Goal: Task Accomplishment & Management: Manage account settings

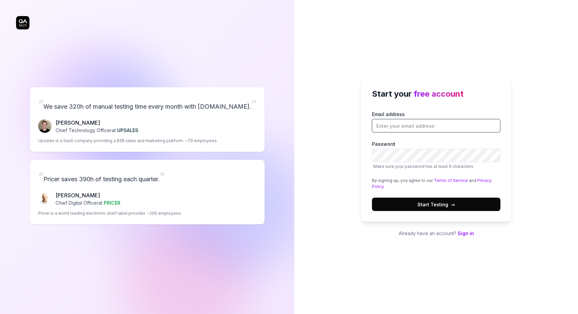
click at [404, 131] on input "Email address" at bounding box center [436, 125] width 128 height 13
type input "sowmya.chillikepally@gmail.com"
click at [466, 234] on link "Sign in" at bounding box center [466, 234] width 16 height 6
click at [381, 130] on input "Email address" at bounding box center [436, 125] width 128 height 13
type input "[PERSON_NAME][EMAIL_ADDRESS][DOMAIN_NAME]"
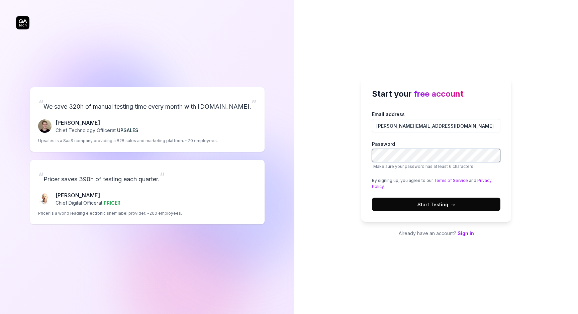
click at [450, 199] on button "Start Testing →" at bounding box center [436, 204] width 128 height 13
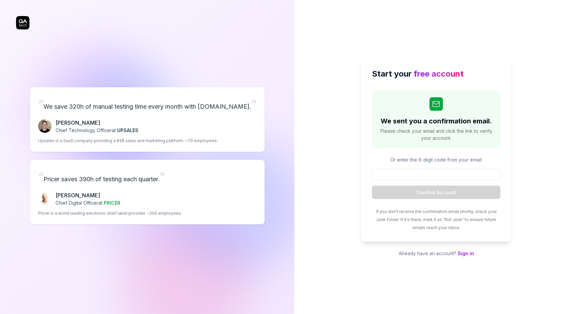
click at [356, 176] on div "Start your free account We sent you a confirmation email. Please check your ema…" at bounding box center [436, 157] width 284 height 314
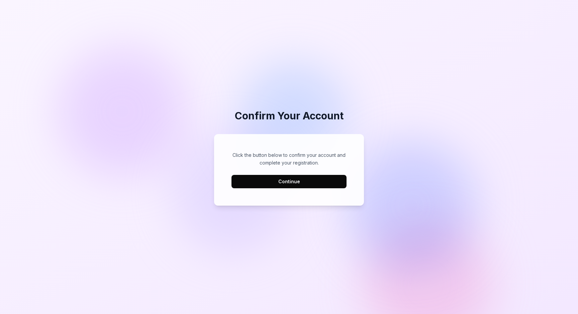
click at [313, 186] on button "Continue" at bounding box center [289, 181] width 115 height 13
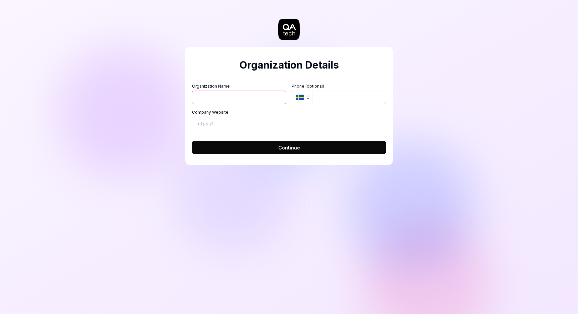
click at [218, 92] on input "Organization Name" at bounding box center [239, 97] width 94 height 13
type input "M"
type input "My Organisation"
click at [309, 98] on icon "button" at bounding box center [307, 97] width 5 height 5
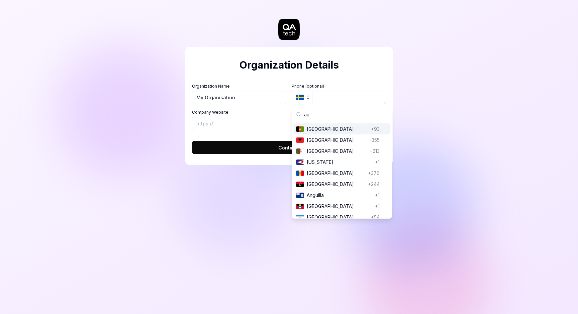
type input "aus"
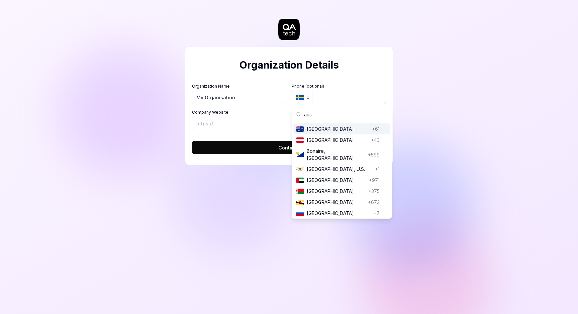
click at [310, 128] on span "[GEOGRAPHIC_DATA]" at bounding box center [338, 128] width 63 height 7
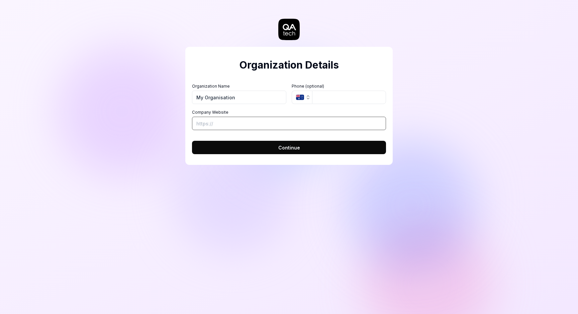
click at [272, 121] on input "Company Website" at bounding box center [289, 123] width 194 height 13
click at [203, 100] on input "My Organisation" at bounding box center [239, 97] width 94 height 13
click at [202, 100] on input "My Organisation" at bounding box center [239, 97] width 94 height 13
click at [224, 99] on input "My Organisation" at bounding box center [239, 97] width 94 height 13
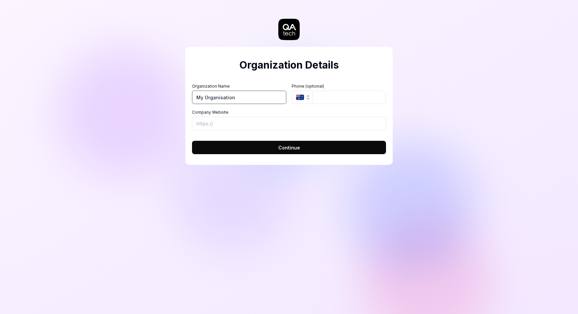
click at [224, 99] on input "My Organisation" at bounding box center [239, 97] width 94 height 13
type input "MyInteract"
click at [210, 119] on input "Company Website" at bounding box center [289, 123] width 194 height 13
paste input "[URL][DOMAIN_NAME]"
type input "[URL][DOMAIN_NAME]"
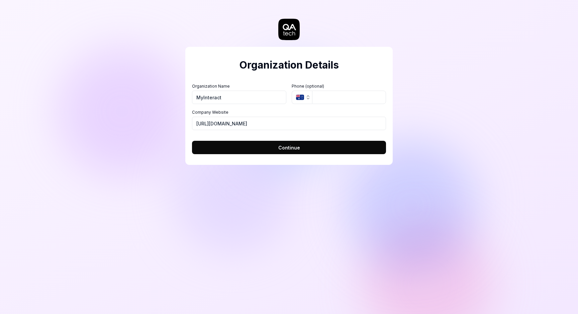
click at [222, 147] on button "Continue" at bounding box center [289, 147] width 194 height 13
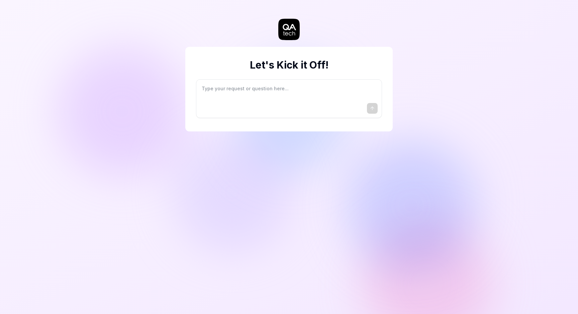
type textarea "*"
type textarea "I"
type textarea "*"
type textarea "I"
type textarea "*"
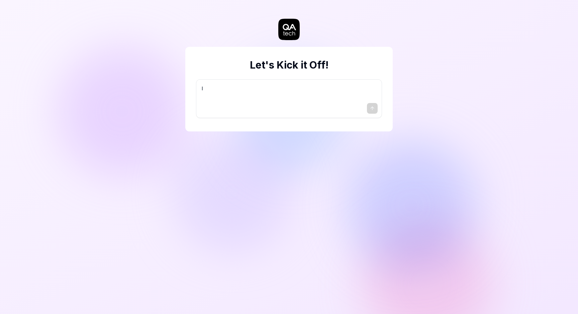
type textarea "I w"
type textarea "*"
type textarea "I wa"
type textarea "*"
type textarea "I wan"
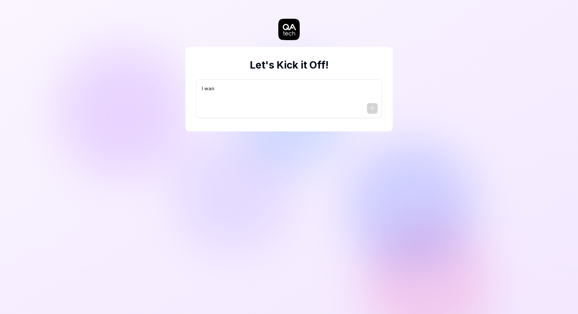
type textarea "*"
type textarea "I want"
type textarea "*"
type textarea "I want"
type textarea "*"
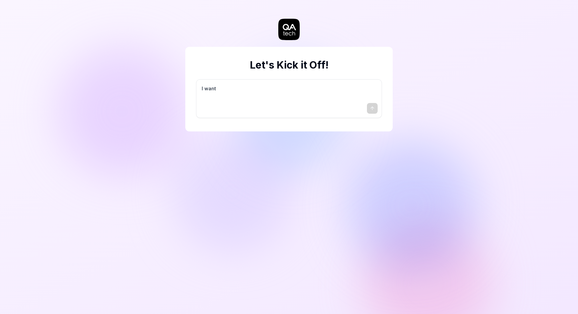
type textarea "I want a"
type textarea "*"
type textarea "I want a"
type textarea "*"
type textarea "I want a g"
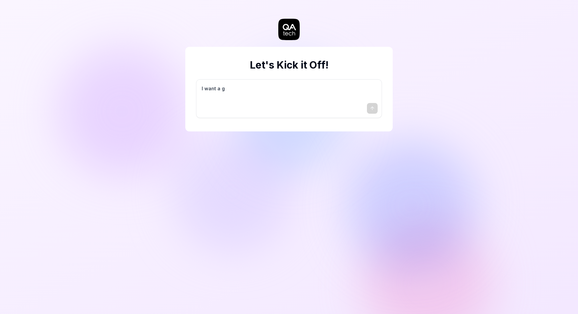
type textarea "*"
type textarea "I want a go"
type textarea "*"
type textarea "I want a goo"
type textarea "*"
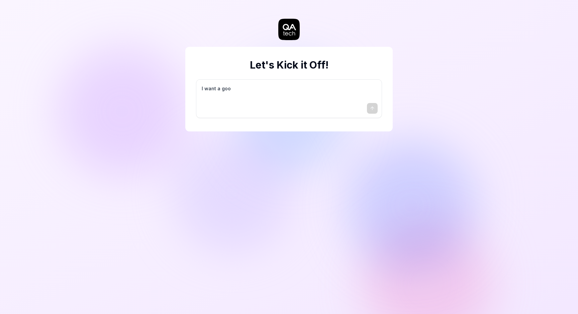
type textarea "I want a good"
type textarea "*"
type textarea "I want a good"
type textarea "*"
type textarea "I want a good t"
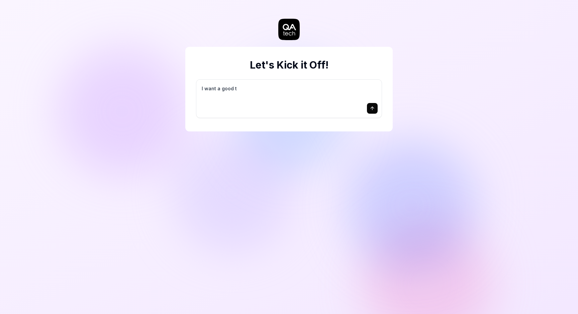
type textarea "*"
type textarea "I want a good te"
type textarea "*"
type textarea "I want a good tes"
type textarea "*"
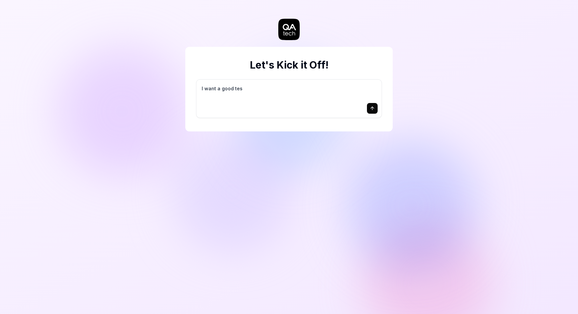
type textarea "I want a good test"
type textarea "*"
type textarea "I want a good test"
type textarea "*"
type textarea "I want a good test s"
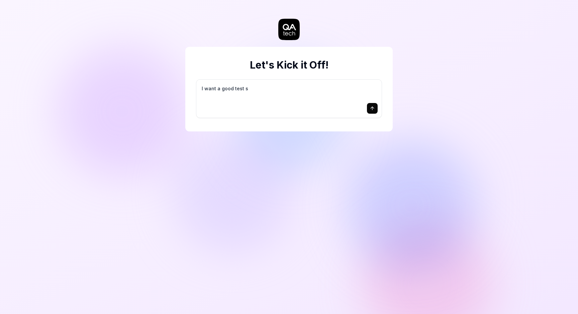
type textarea "*"
type textarea "I want a good test se"
type textarea "*"
type textarea "I want a good test set"
type textarea "*"
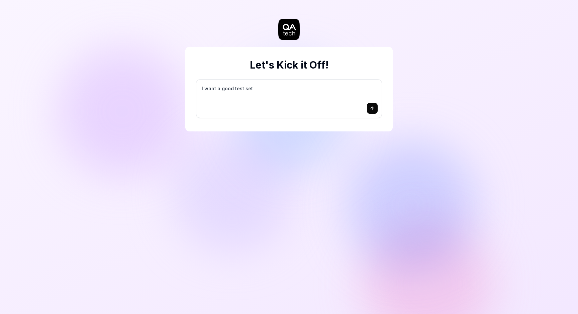
type textarea "I want a good test setu"
type textarea "*"
type textarea "I want a good test setup"
type textarea "*"
type textarea "I want a good test setup"
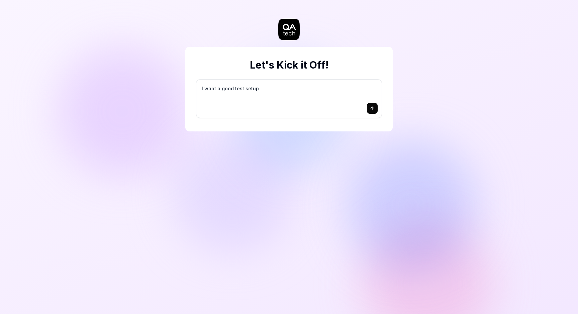
type textarea "*"
type textarea "I want a good test setup f"
type textarea "*"
type textarea "I want a good test setup fo"
type textarea "*"
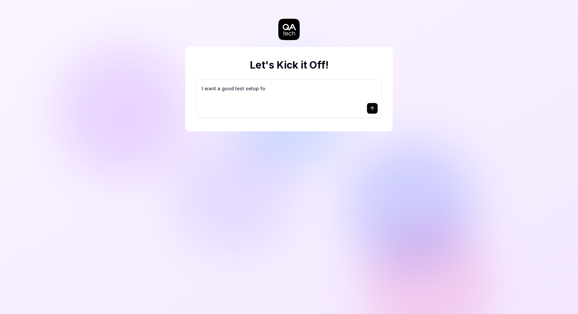
type textarea "I want a good test setup for"
type textarea "*"
type textarea "I want a good test setup for"
type textarea "*"
type textarea "I want a good test setup for m"
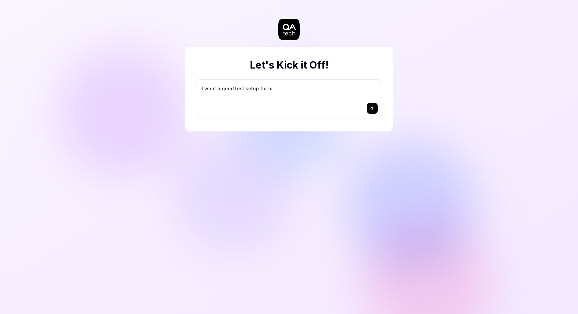
type textarea "*"
type textarea "I want a good test setup for my"
type textarea "*"
type textarea "I want a good test setup for my"
type textarea "*"
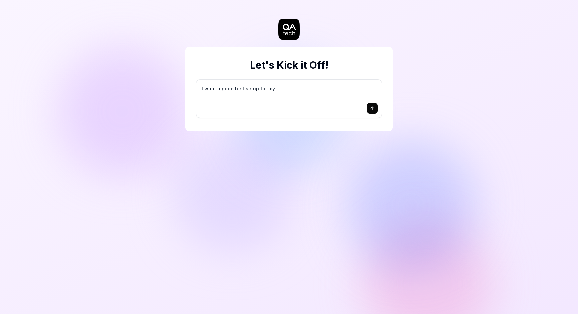
type textarea "I want a good test setup for my s"
type textarea "*"
type textarea "I want a good test setup for my si"
type textarea "*"
type textarea "I want a good test setup for my sit"
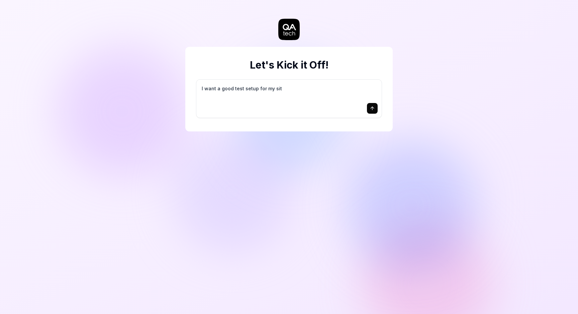
type textarea "*"
type textarea "I want a good test setup for my site"
type textarea "*"
type textarea "I want a good test setup for my site"
type textarea "*"
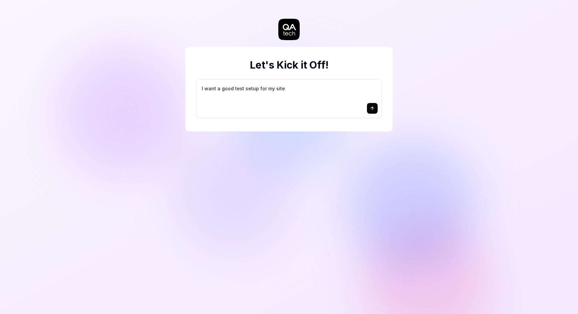
type textarea "I want a good test setup for my site -"
type textarea "*"
type textarea "I want a good test setup for my site -"
type textarea "*"
type textarea "I want a good test setup for my site - h"
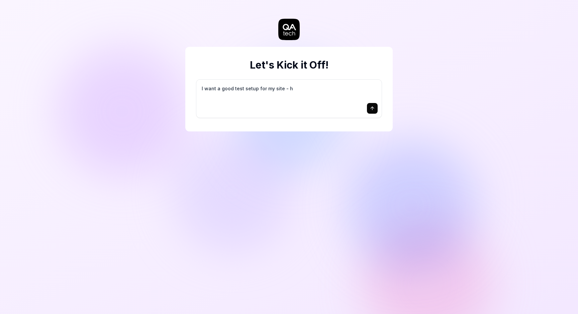
type textarea "*"
type textarea "I want a good test setup for my site - he"
type textarea "*"
type textarea "I want a good test setup for my site - hel"
type textarea "*"
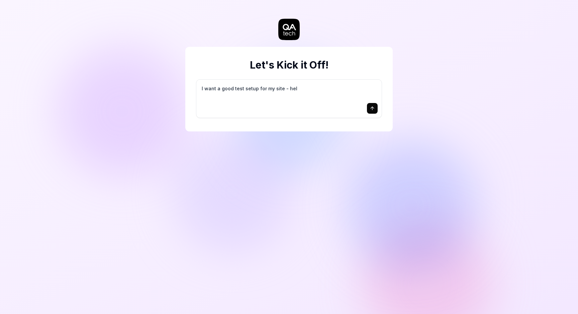
type textarea "I want a good test setup for my site - help"
type textarea "*"
type textarea "I want a good test setup for my site - help"
type textarea "*"
type textarea "I want a good test setup for my site - help m"
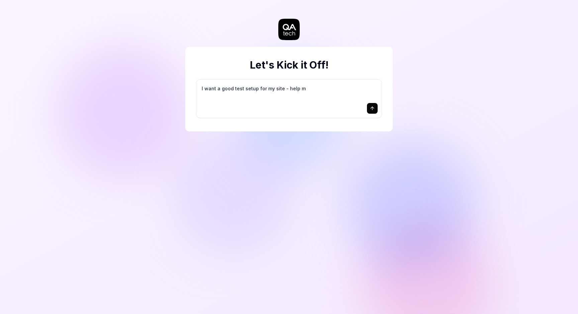
type textarea "*"
type textarea "I want a good test setup for my site - help me"
type textarea "*"
type textarea "I want a good test setup for my site - help me"
type textarea "*"
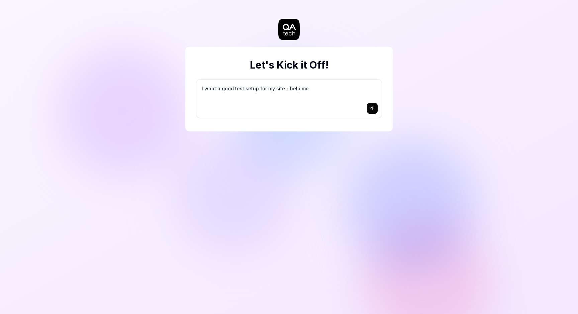
type textarea "I want a good test setup for my site - help me c"
type textarea "*"
type textarea "I want a good test setup for my site - help me cr"
type textarea "*"
type textarea "I want a good test setup for my site - help me cre"
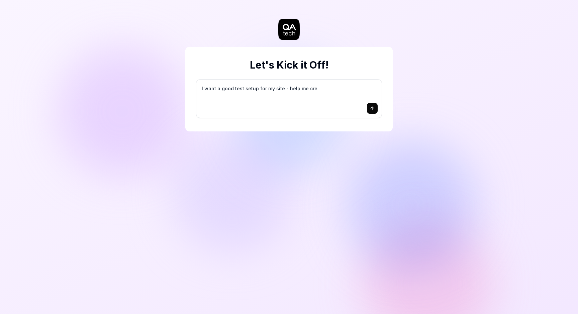
type textarea "*"
type textarea "I want a good test setup for my site - help me crea"
type textarea "*"
type textarea "I want a good test setup for my site - help me creat"
type textarea "*"
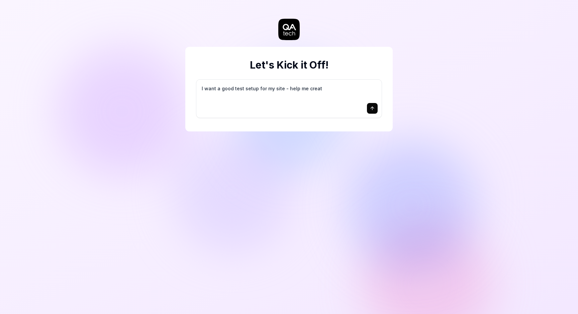
type textarea "I want a good test setup for my site - help me create"
type textarea "*"
type textarea "I want a good test setup for my site - help me create"
type textarea "*"
type textarea "I want a good test setup for my site - help me create t"
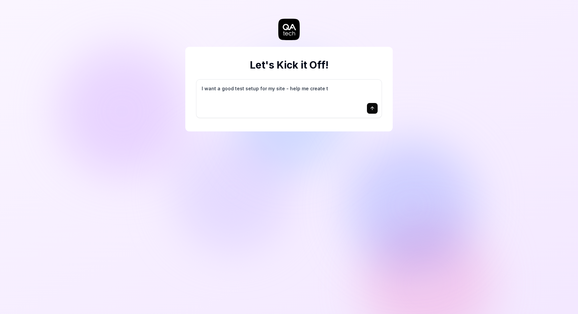
type textarea "*"
type textarea "I want a good test setup for my site - help me create th"
type textarea "*"
type textarea "I want a good test setup for my site - help me create the"
type textarea "*"
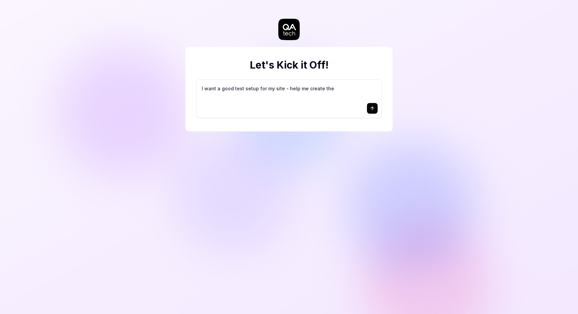
type textarea "I want a good test setup for my site - help me create the"
type textarea "*"
type textarea "I want a good test setup for my site - help me create the f"
type textarea "*"
type textarea "I want a good test setup for my site - help me create the fi"
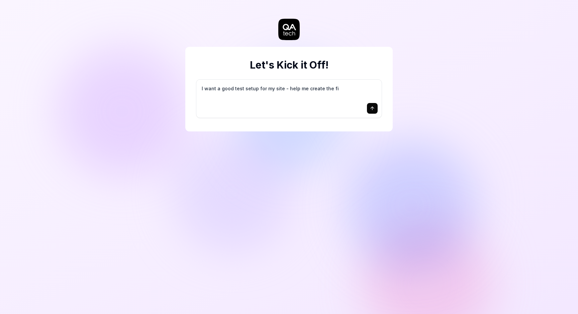
type textarea "*"
type textarea "I want a good test setup for my site - help me create the fir"
type textarea "*"
type textarea "I want a good test setup for my site - help me create the firs"
type textarea "*"
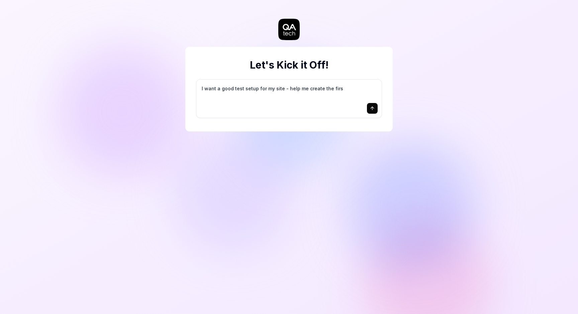
type textarea "I want a good test setup for my site - help me create the first"
type textarea "*"
type textarea "I want a good test setup for my site - help me create the first"
type textarea "*"
type textarea "I want a good test setup for my site - help me create the first 3"
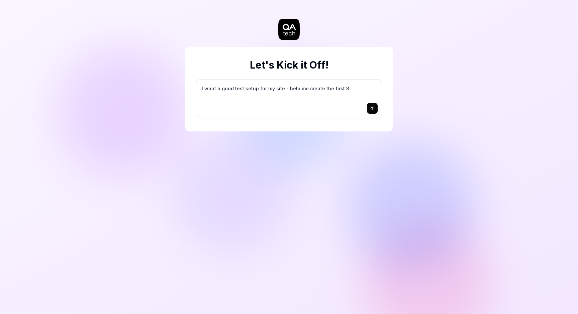
type textarea "*"
type textarea "I want a good test setup for my site - help me create the first 3-"
type textarea "*"
type textarea "I want a good test setup for my site - help me create the first 3-5"
type textarea "*"
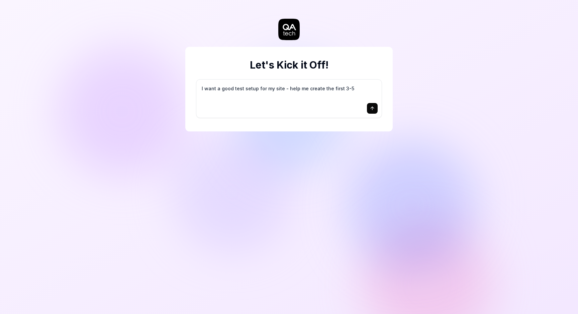
type textarea "I want a good test setup for my site - help me create the first 3-5"
type textarea "*"
type textarea "I want a good test setup for my site - help me create the first 3-5 t"
type textarea "*"
type textarea "I want a good test setup for my site - help me create the first 3-5 te"
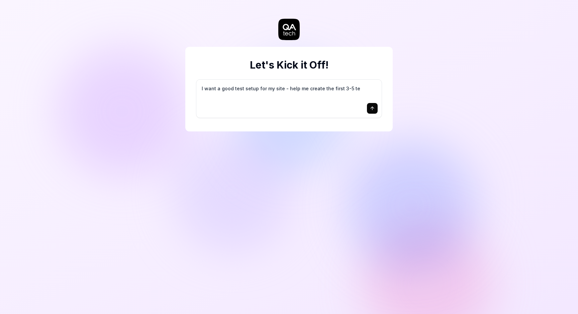
type textarea "*"
type textarea "I want a good test setup for my site - help me create the first 3-5 tes"
type textarea "*"
type textarea "I want a good test setup for my site - help me create the first 3-5 test"
type textarea "*"
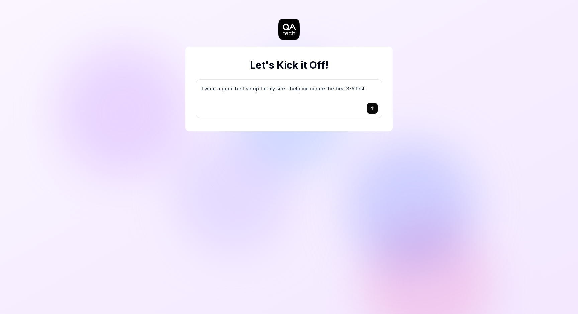
type textarea "I want a good test setup for my site - help me create the first 3-5 test"
type textarea "*"
type textarea "I want a good test setup for my site - help me create the first 3-5 test c"
type textarea "*"
type textarea "I want a good test setup for my site - help me create the first 3-5 test ca"
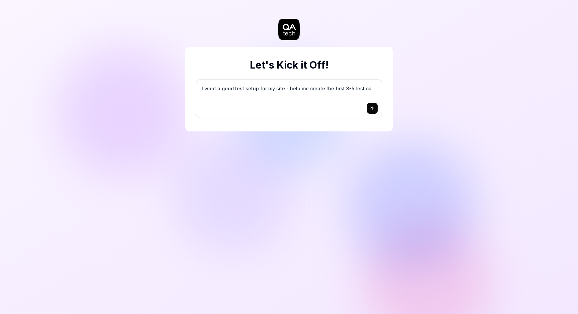
type textarea "*"
type textarea "I want a good test setup for my site - help me create the first 3-5 test cas"
type textarea "*"
type textarea "I want a good test setup for my site - help me create the first 3-5 test case"
type textarea "*"
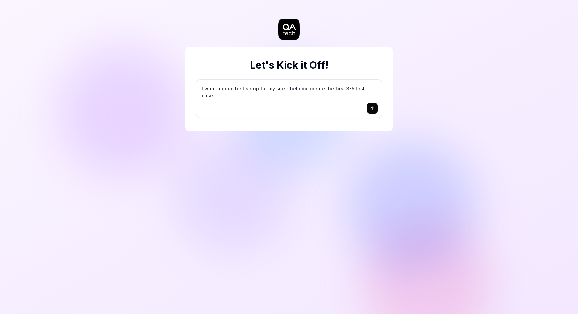
type textarea "I want a good test setup for my site - help me create the first 3-5 test cases"
click at [371, 106] on icon "submit" at bounding box center [372, 108] width 5 height 5
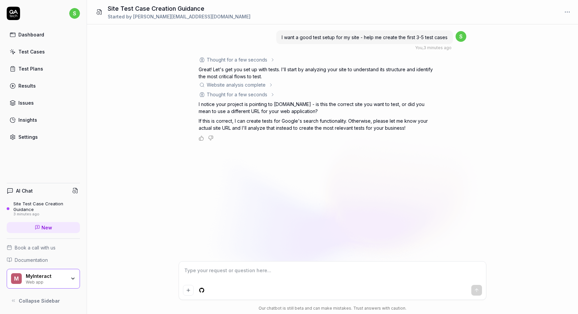
click at [44, 276] on div "MyInteract" at bounding box center [46, 276] width 40 height 6
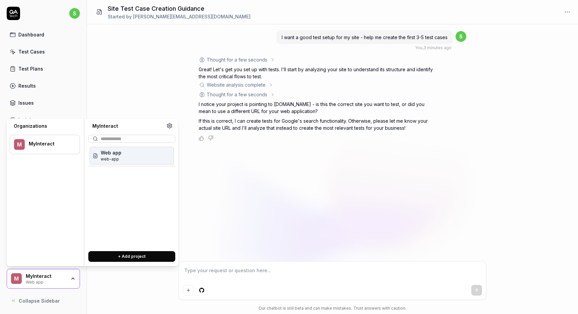
click at [112, 155] on span "Web app" at bounding box center [111, 152] width 21 height 7
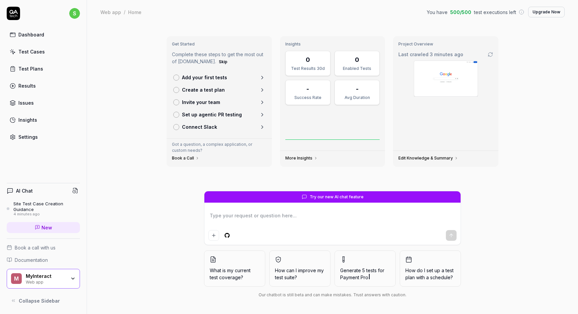
click at [430, 83] on img at bounding box center [446, 78] width 64 height 35
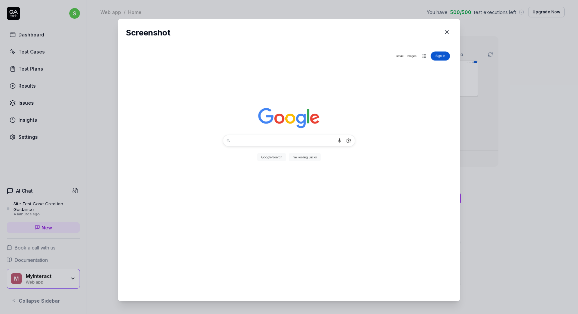
click at [446, 28] on button "button" at bounding box center [447, 32] width 11 height 11
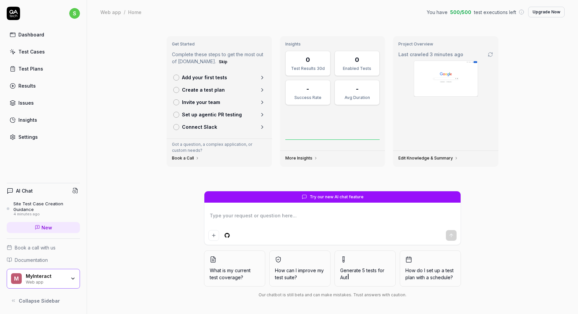
click at [37, 32] on div "Dashboard" at bounding box center [31, 34] width 26 height 7
click at [26, 136] on div "Settings" at bounding box center [27, 136] width 19 height 7
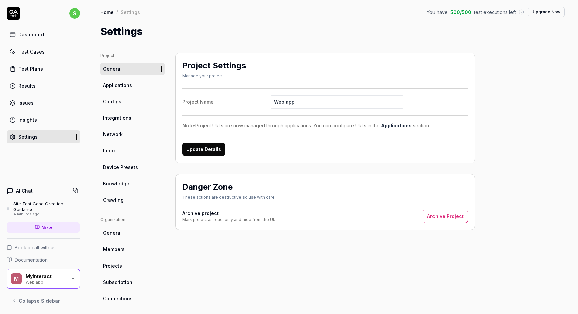
click at [136, 85] on link "Applications" at bounding box center [132, 85] width 64 height 12
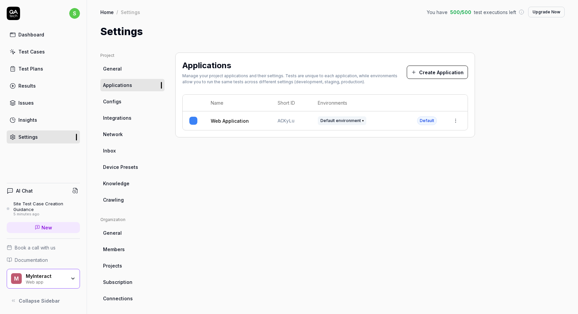
click at [113, 118] on span "Integrations" at bounding box center [117, 117] width 28 height 7
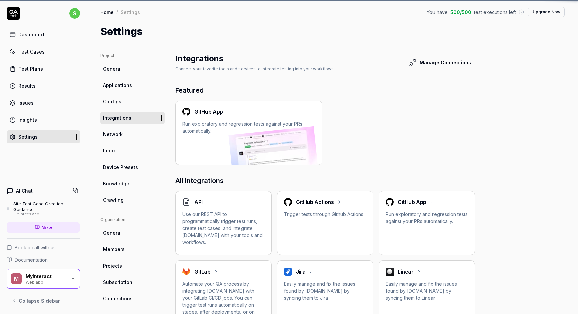
click at [111, 134] on span "Network" at bounding box center [113, 134] width 20 height 7
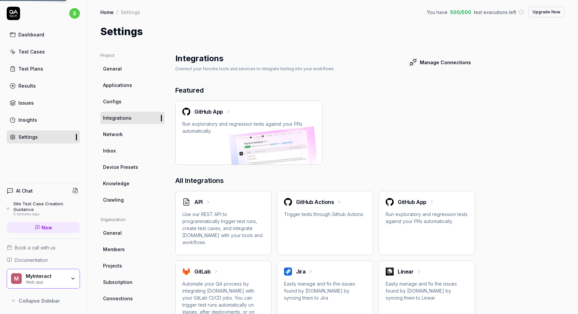
click at [109, 149] on span "Inbox" at bounding box center [109, 150] width 13 height 7
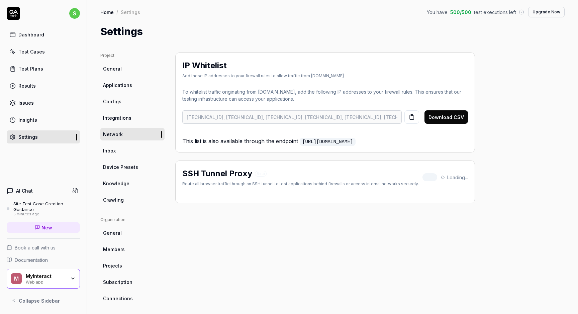
click at [110, 165] on span "Device Presets" at bounding box center [120, 167] width 35 height 7
click at [110, 181] on span "Knowledge" at bounding box center [116, 183] width 26 height 7
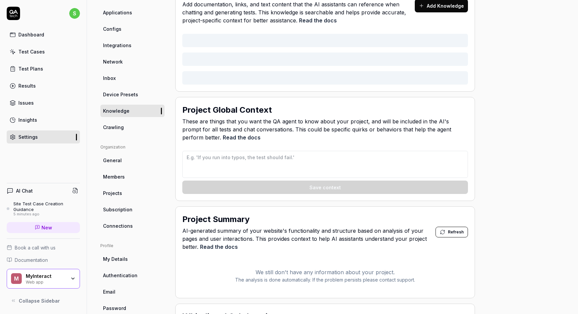
type textarea "*"
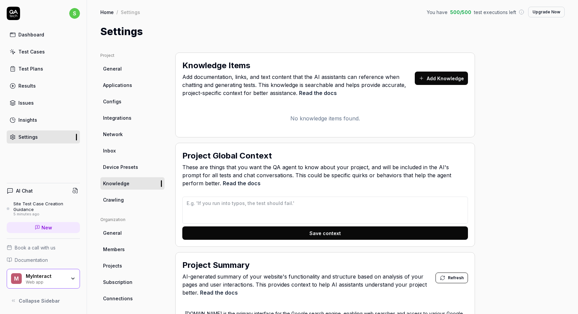
click at [118, 66] on span "General" at bounding box center [112, 68] width 19 height 7
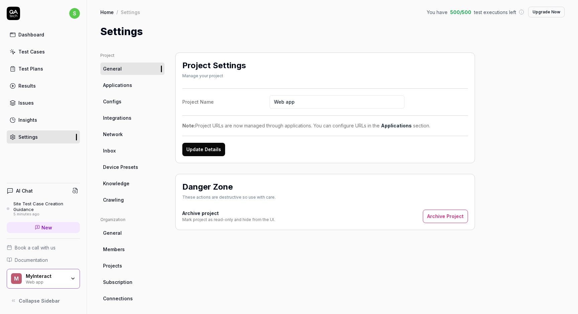
click at [213, 147] on button "Update Details" at bounding box center [203, 149] width 43 height 13
click at [392, 124] on link "Applications" at bounding box center [396, 126] width 31 height 6
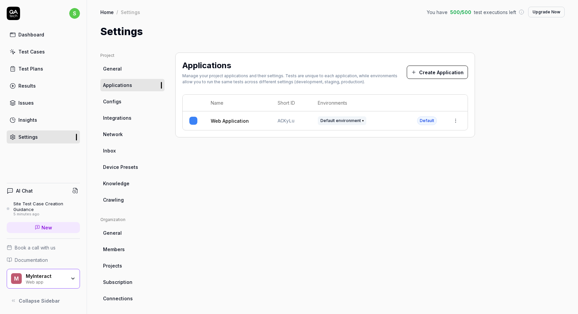
click at [456, 119] on html "s Dashboard Test Cases Test Plans Results Issues Insights Settings AI Chat Site…" at bounding box center [289, 157] width 578 height 314
click at [418, 161] on div "Edit" at bounding box center [425, 164] width 78 height 15
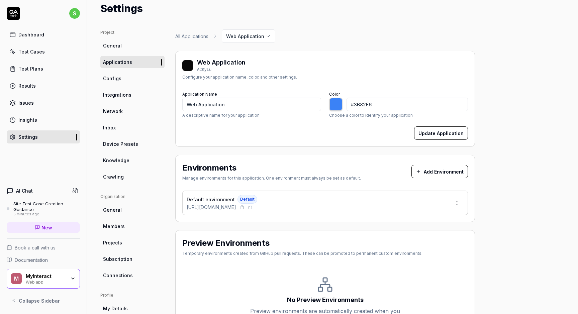
scroll to position [26, 0]
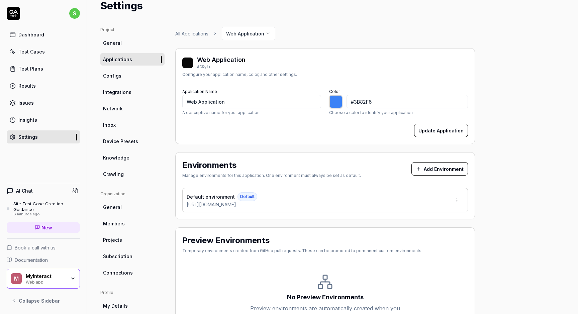
type input "*******"
click at [457, 200] on html "s Dashboard Test Cases Test Plans Results Issues Insights Settings AI Chat Site…" at bounding box center [289, 157] width 578 height 314
click at [428, 229] on div "Edit" at bounding box center [432, 230] width 68 height 15
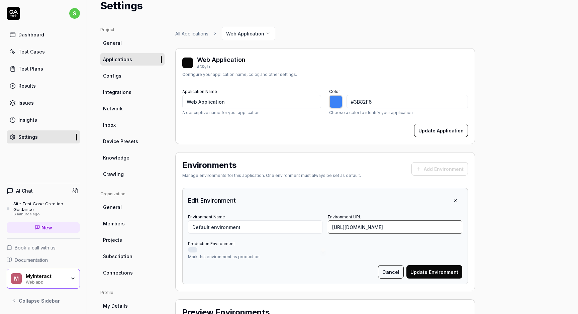
click at [414, 229] on input "[URL][DOMAIN_NAME]" at bounding box center [395, 226] width 134 height 13
type input "h"
paste input "[URL][DOMAIN_NAME]"
type input "[URL][DOMAIN_NAME]"
click at [445, 269] on button "Update Environment" at bounding box center [434, 271] width 56 height 13
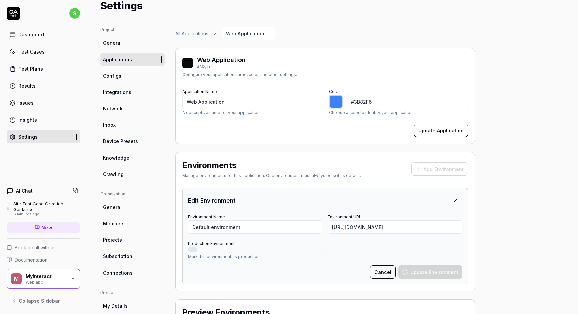
type input "*******"
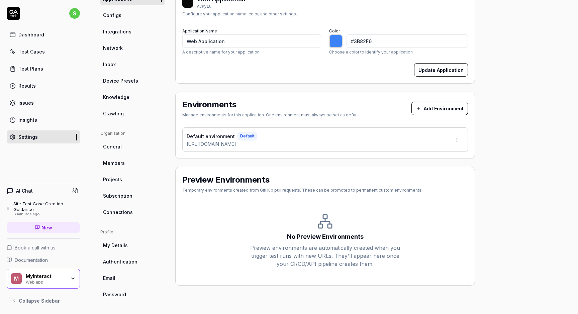
scroll to position [0, 0]
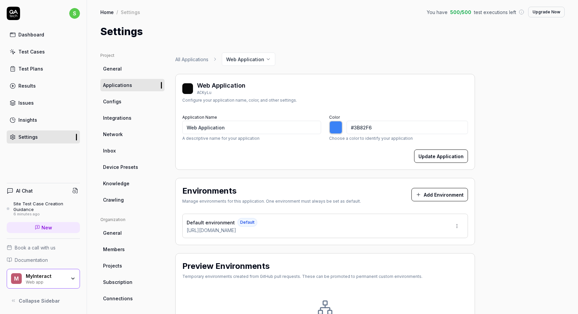
click at [125, 70] on link "General" at bounding box center [132, 69] width 64 height 12
click at [39, 47] on link "Test Cases" at bounding box center [43, 51] width 73 height 13
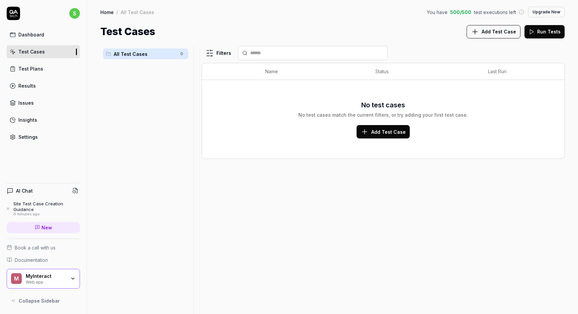
click at [498, 28] on span "Add Test Case" at bounding box center [499, 31] width 34 height 7
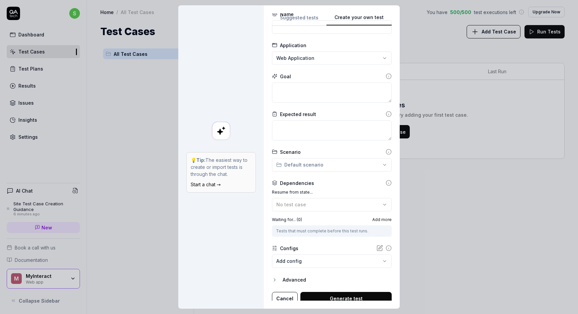
scroll to position [27, 0]
